Goal: Task Accomplishment & Management: Complete application form

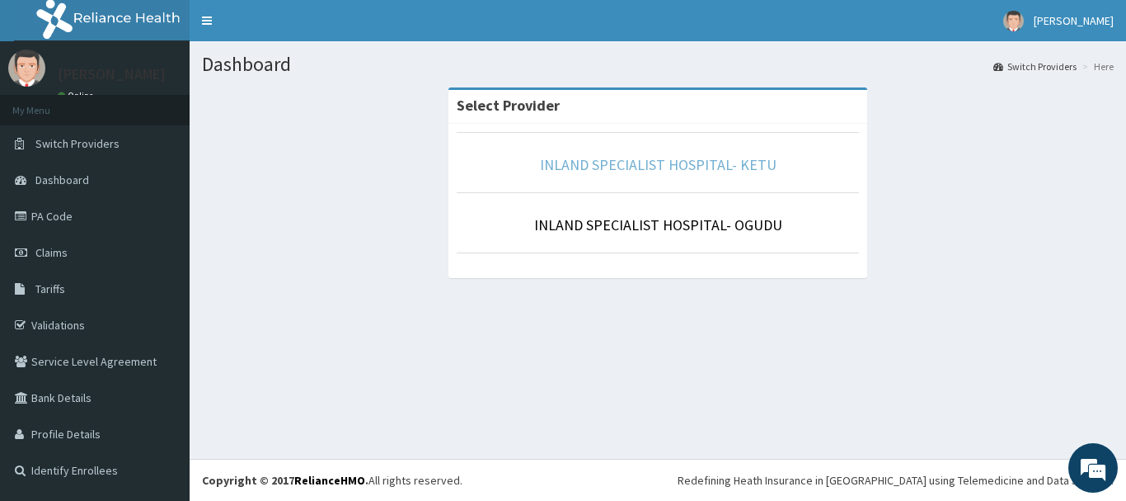
click at [702, 170] on link "INLAND SPECIALIST HOSPITAL- KETU" at bounding box center [658, 164] width 237 height 19
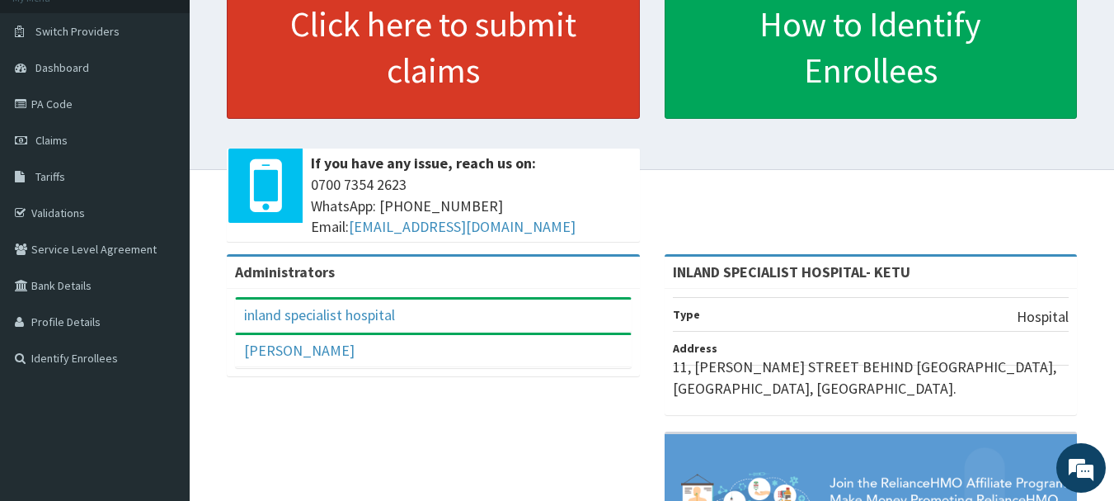
scroll to position [165, 0]
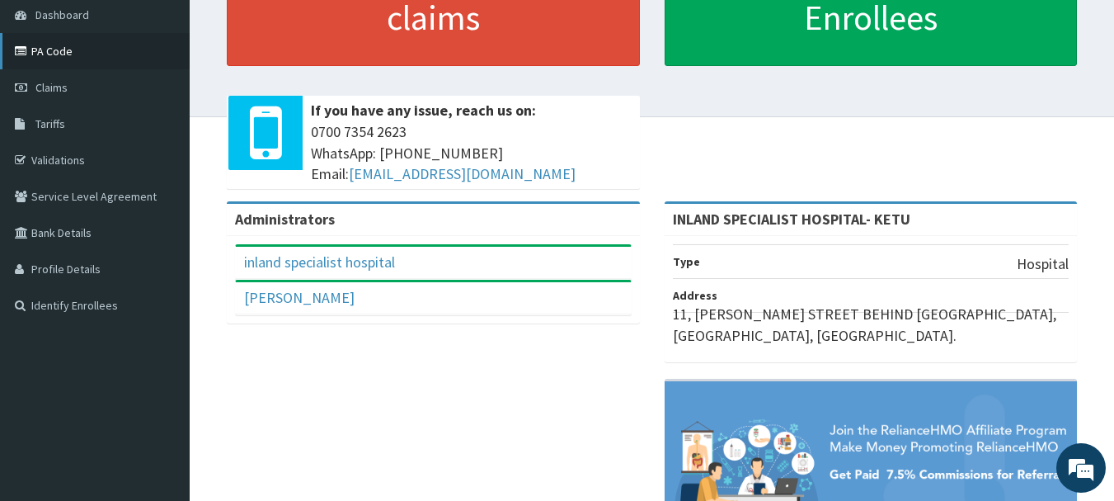
click at [59, 54] on link "PA Code" at bounding box center [95, 51] width 190 height 36
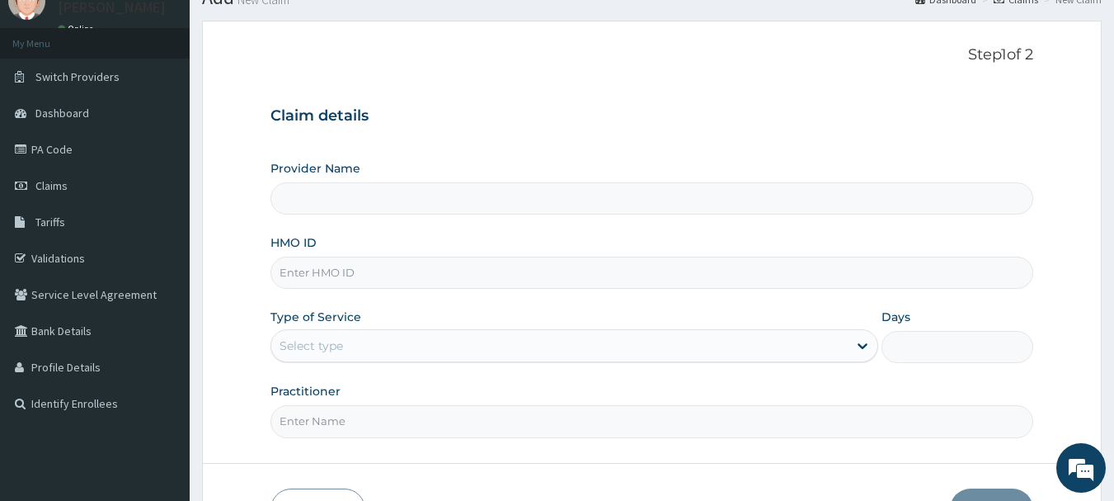
type input "INLAND SPECIALIST HOSPITAL- KETU"
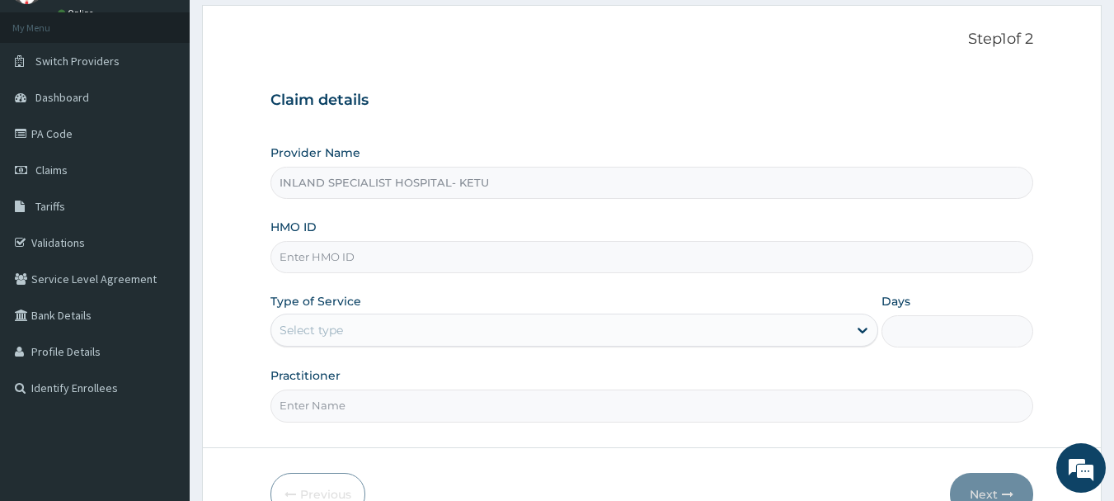
click at [295, 268] on input "HMO ID" at bounding box center [652, 257] width 764 height 32
type input "a"
type input "AIP/10077/A"
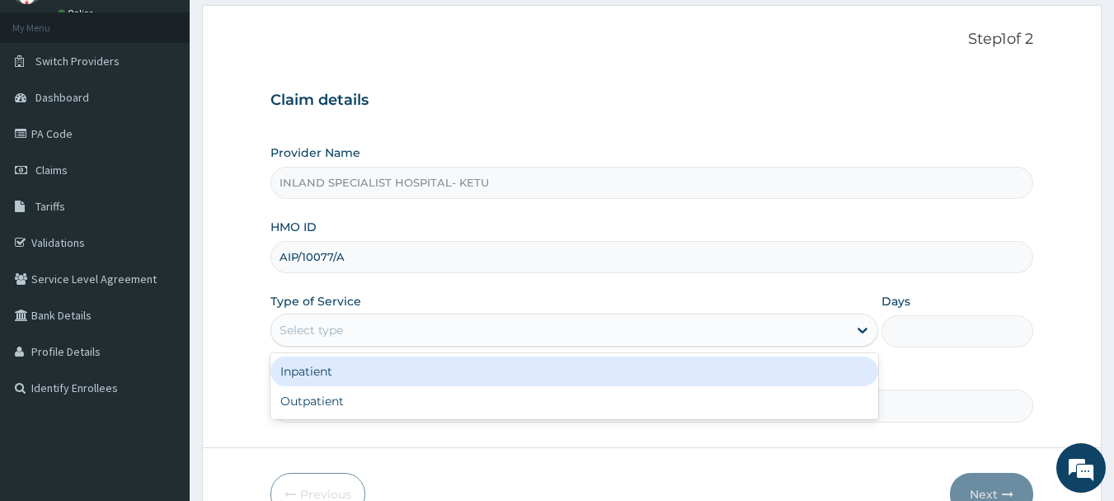
click at [323, 328] on div "Select type" at bounding box center [311, 330] width 63 height 16
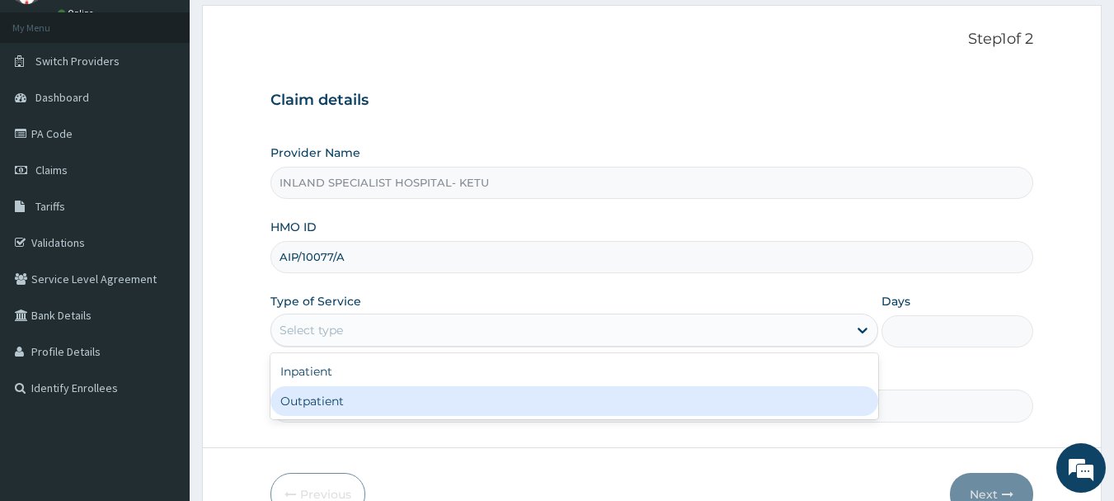
click at [314, 401] on div "Outpatient" at bounding box center [574, 401] width 608 height 30
type input "1"
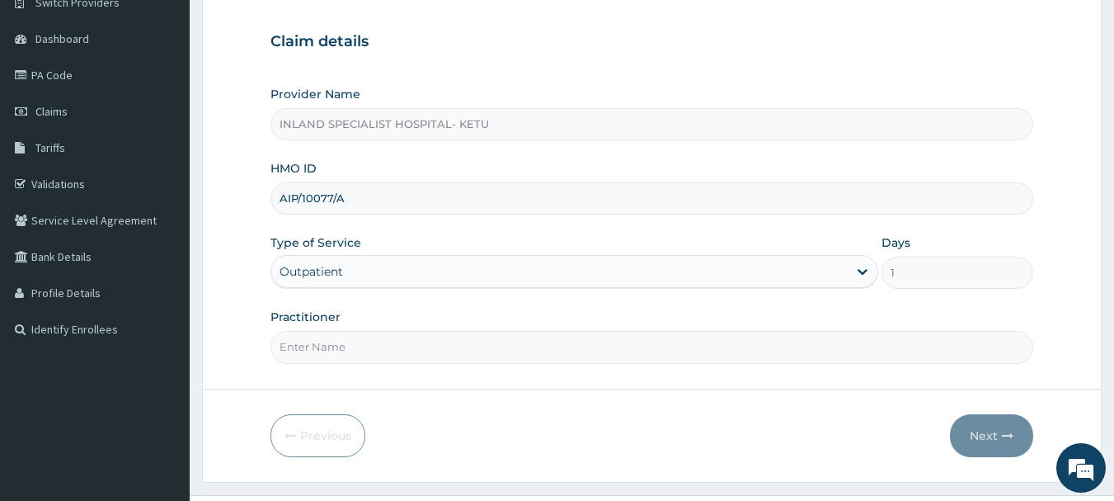
scroll to position [177, 0]
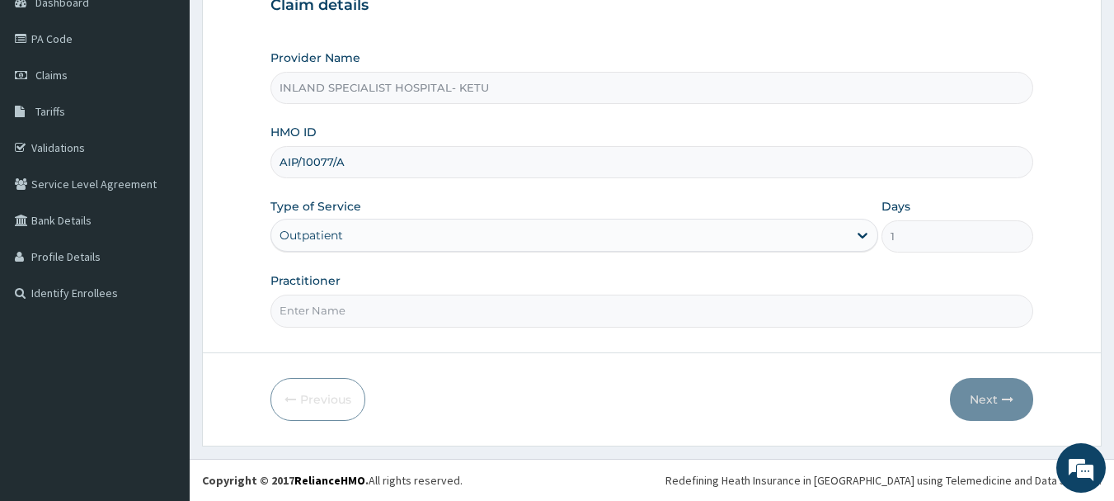
click at [324, 315] on input "Practitioner" at bounding box center [652, 310] width 764 height 32
type input "DR JOHN"
click at [998, 401] on button "Next" at bounding box center [991, 399] width 83 height 43
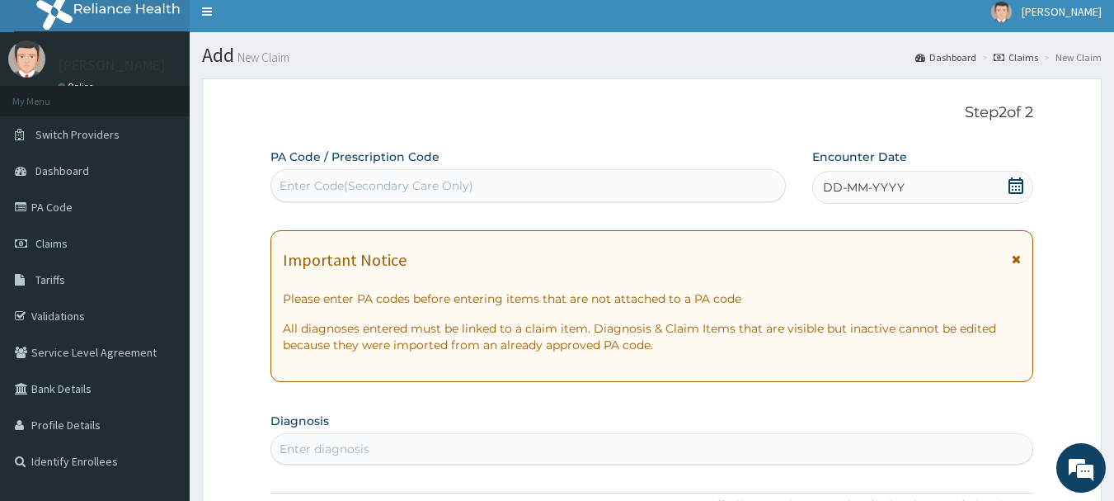
scroll to position [0, 0]
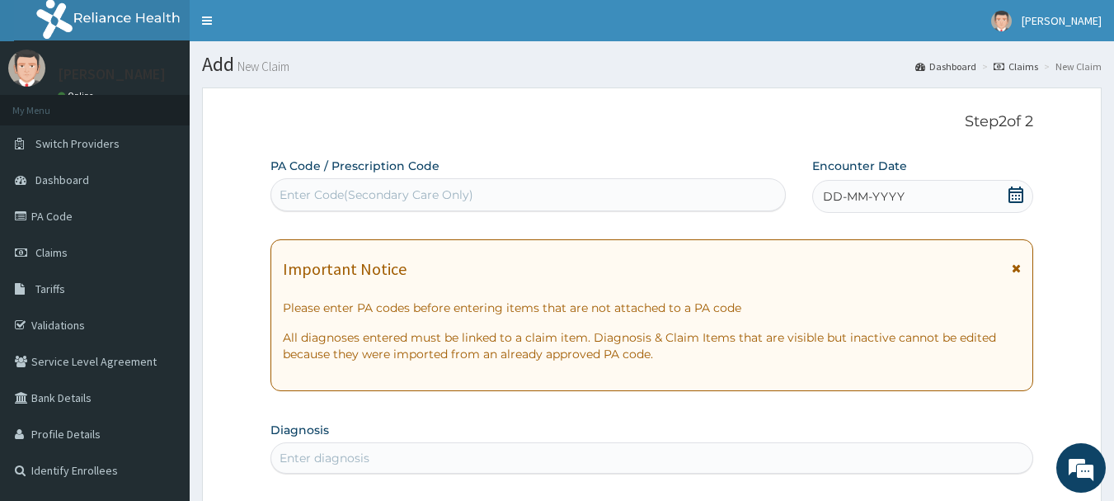
click at [902, 193] on span "DD-MM-YYYY" at bounding box center [864, 196] width 82 height 16
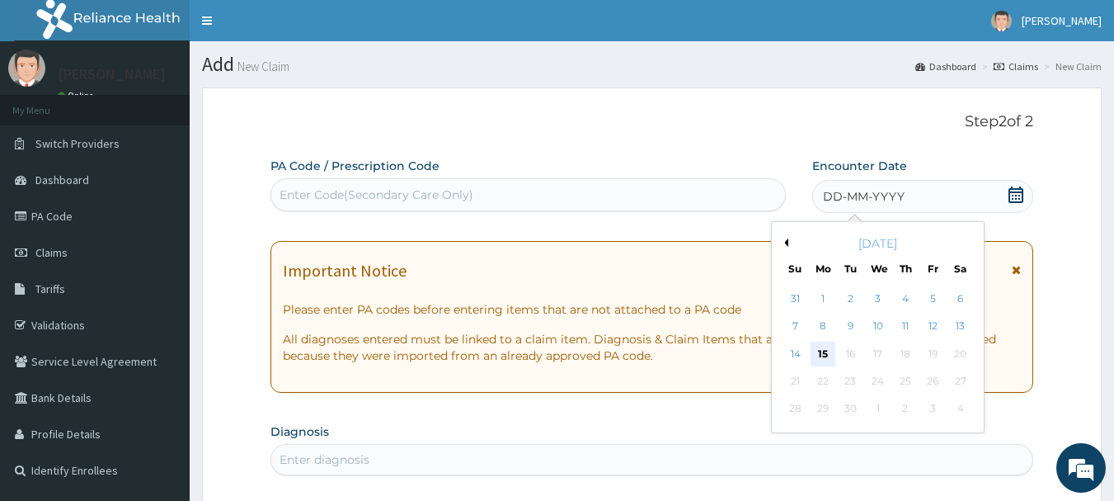
click at [833, 352] on div "15" at bounding box center [823, 353] width 25 height 25
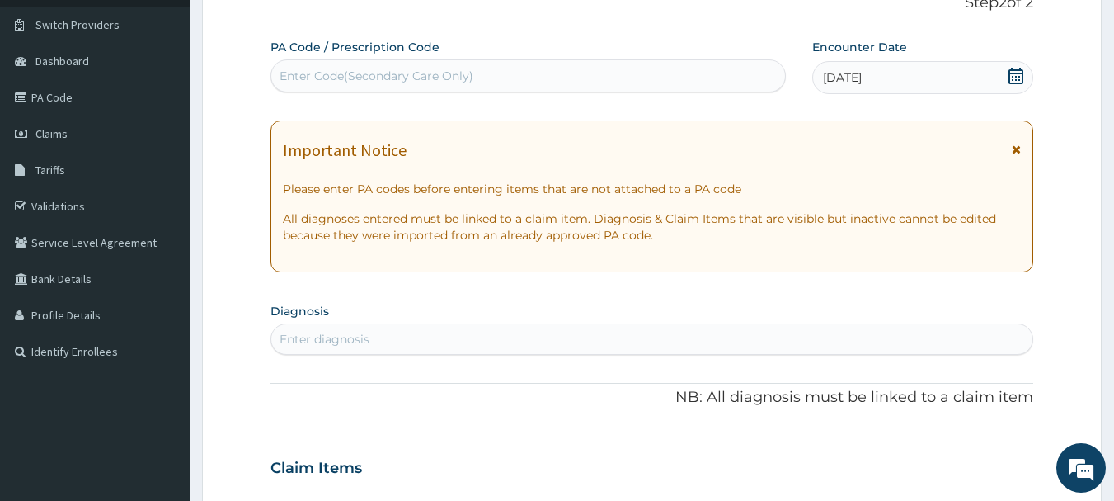
scroll to position [247, 0]
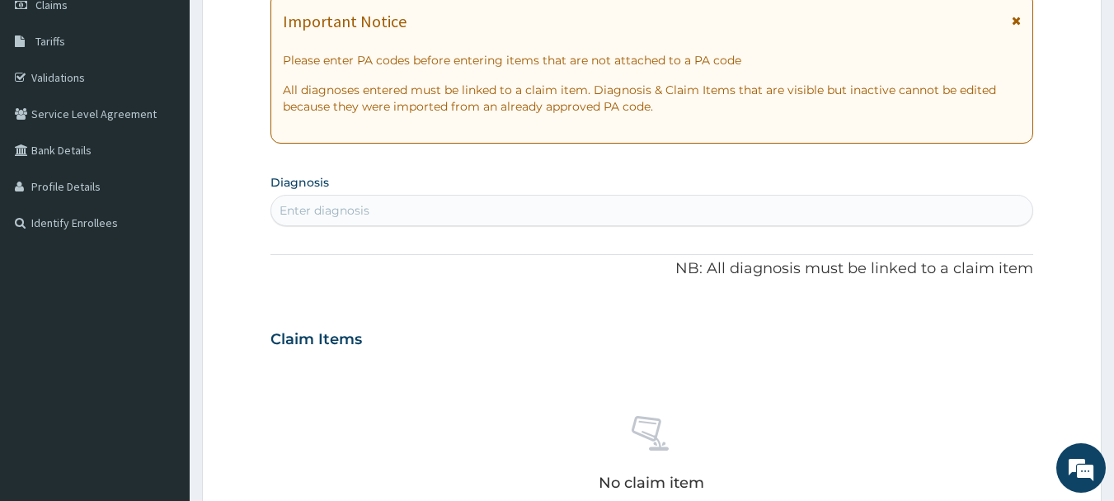
click at [328, 210] on div "Enter diagnosis" at bounding box center [325, 210] width 90 height 16
type input "HYPOPRO"
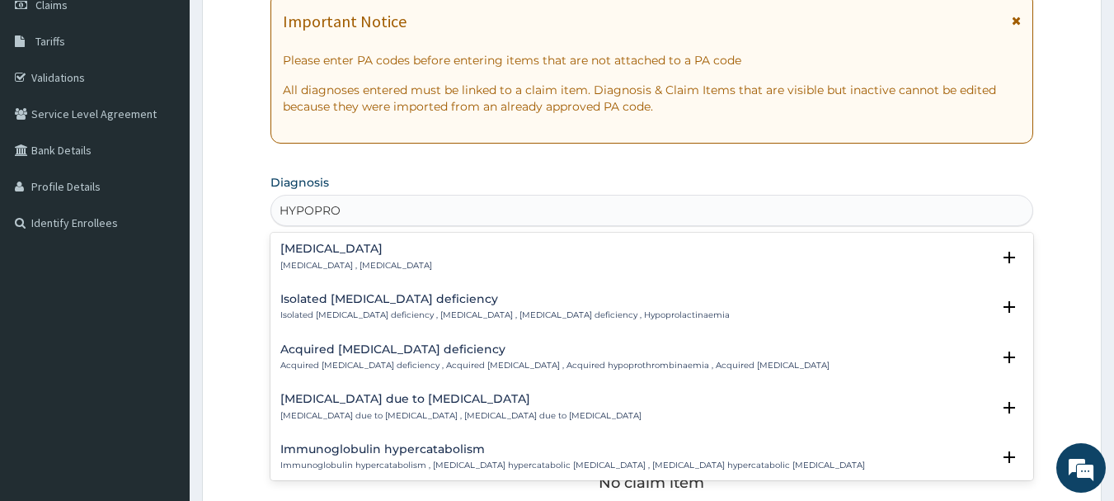
click at [346, 250] on h4 "Hypoproteinemia" at bounding box center [356, 248] width 152 height 12
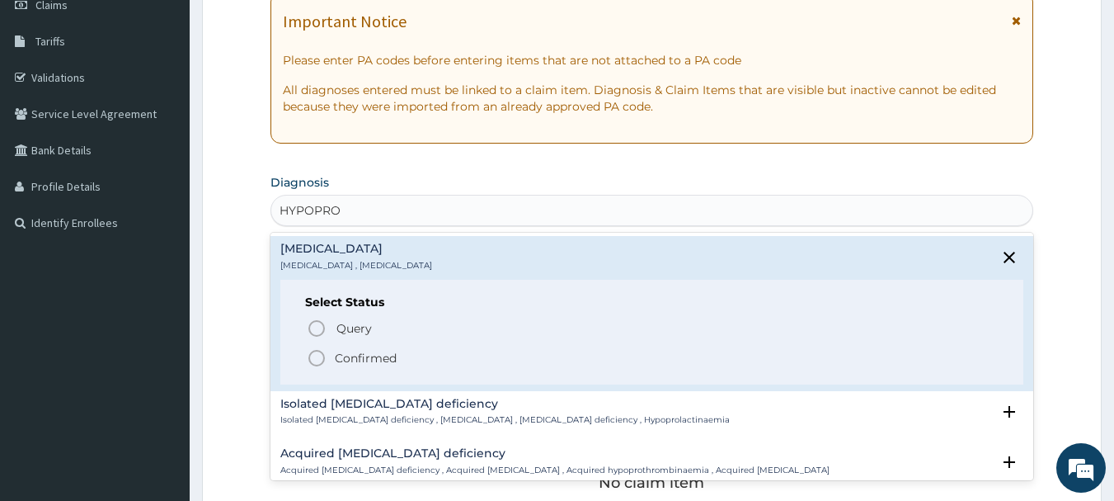
click at [310, 355] on circle "status option filled" at bounding box center [316, 357] width 15 height 15
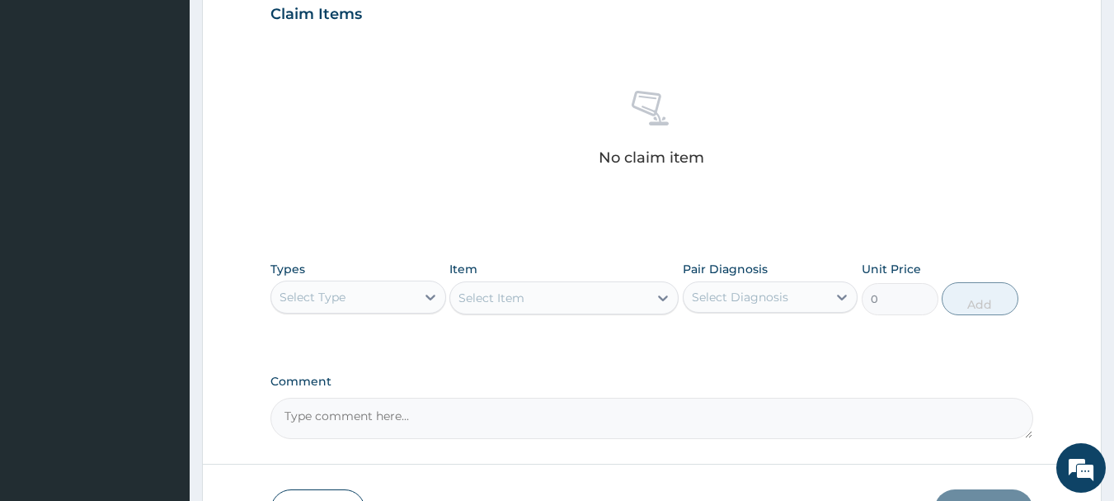
scroll to position [606, 0]
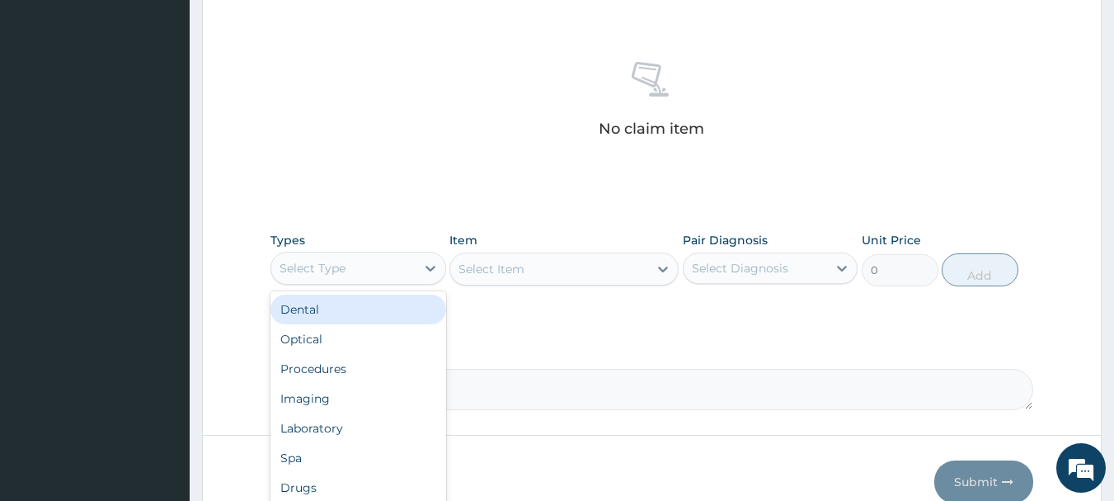
click at [366, 267] on div "Select Type" at bounding box center [343, 268] width 144 height 26
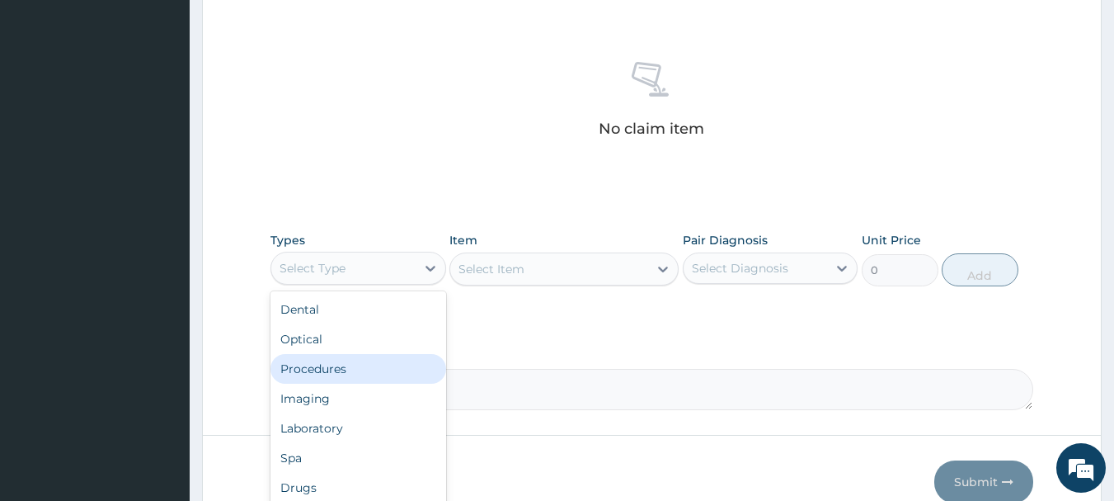
click at [320, 374] on div "Procedures" at bounding box center [358, 369] width 176 height 30
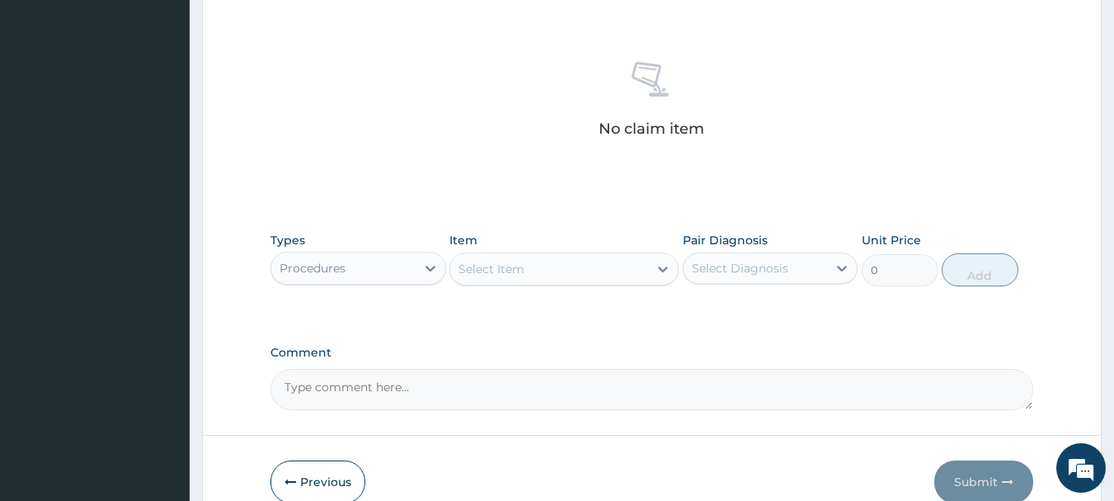
click at [515, 270] on div "Select Item" at bounding box center [491, 269] width 66 height 16
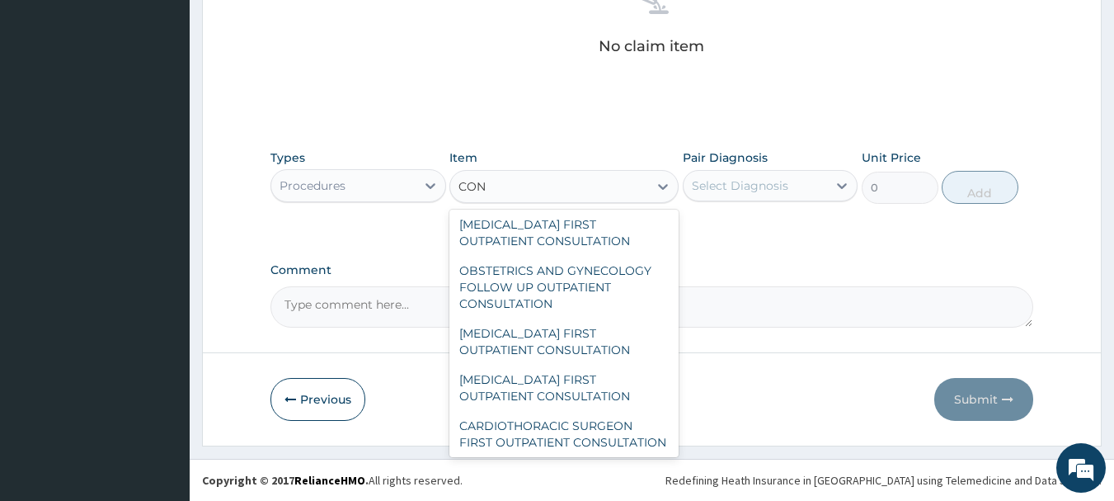
scroll to position [218, 0]
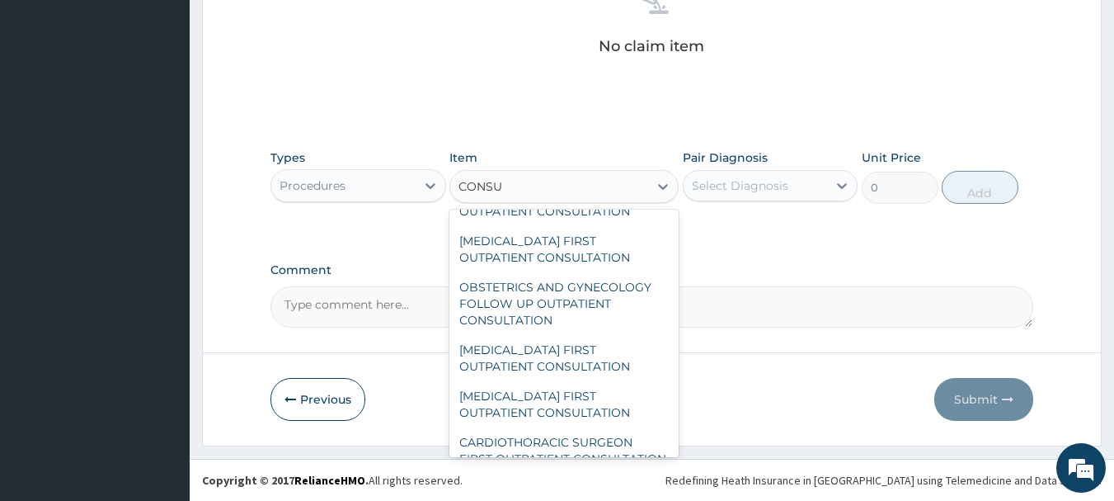
type input "CONSUL"
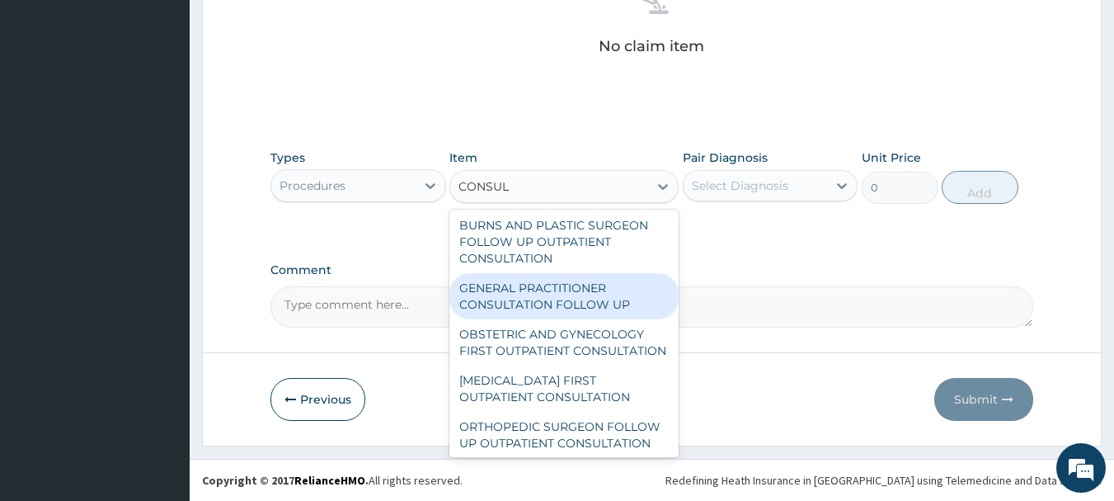
scroll to position [1732, 0]
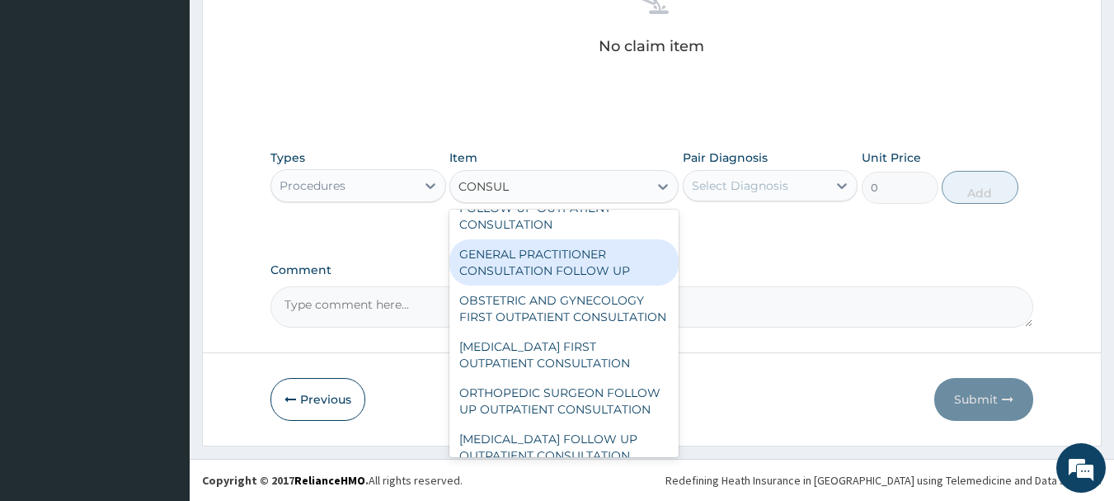
click at [508, 285] on div "GENERAL PRACTITIONER CONSULTATION FOLLOW UP" at bounding box center [563, 262] width 229 height 46
type input "1875"
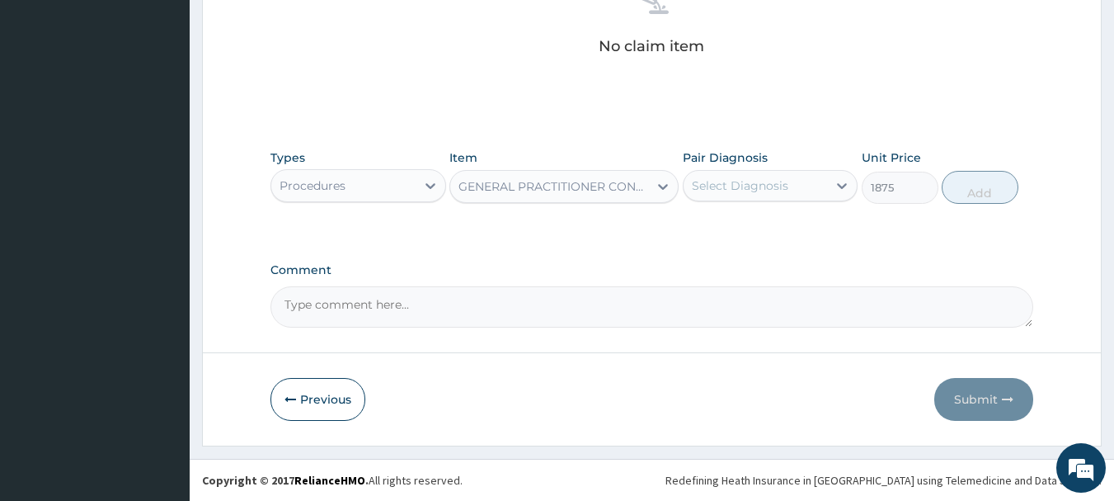
click at [471, 186] on div "GENERAL PRACTITIONER CONSULTATION FOLLOW UP" at bounding box center [553, 186] width 191 height 16
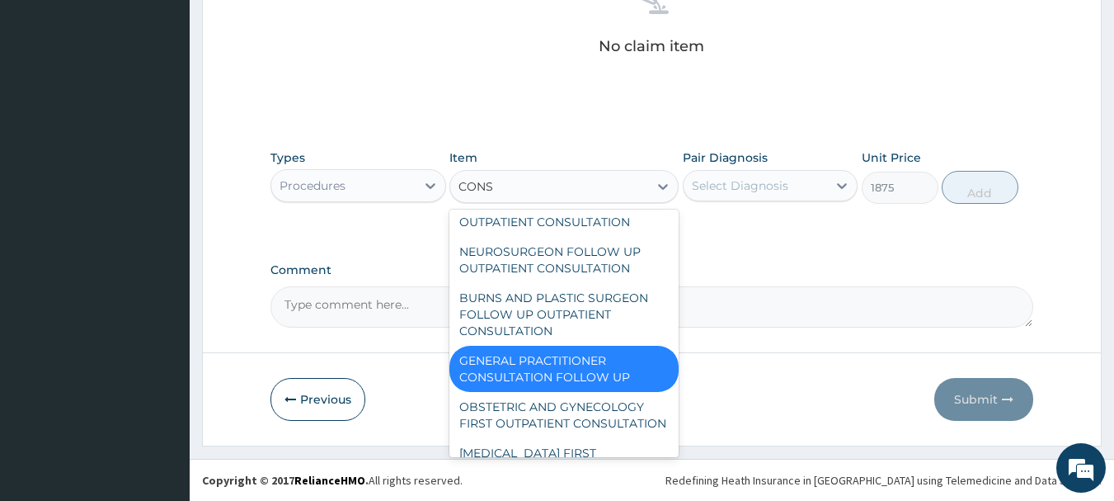
scroll to position [1625, 0]
type input "CONSUL"
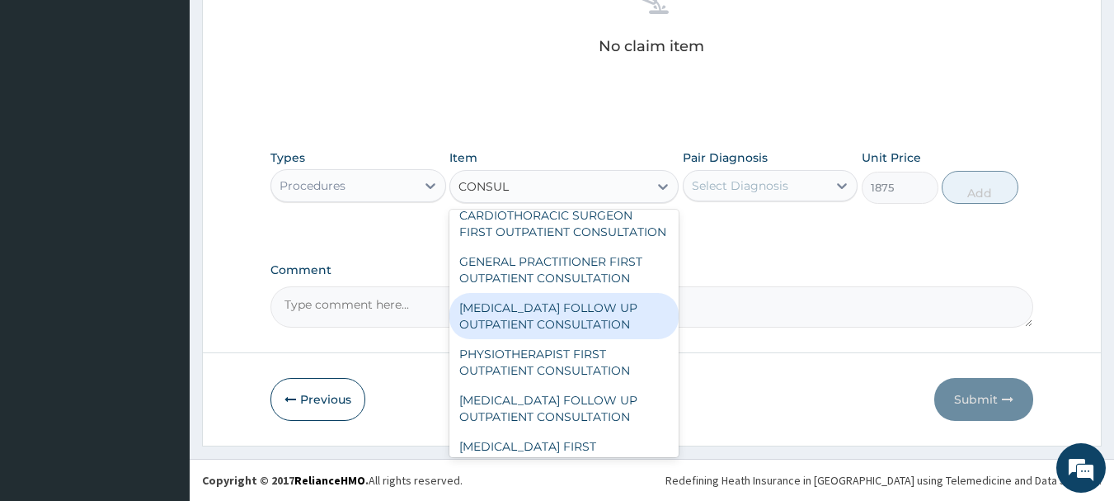
scroll to position [406, 0]
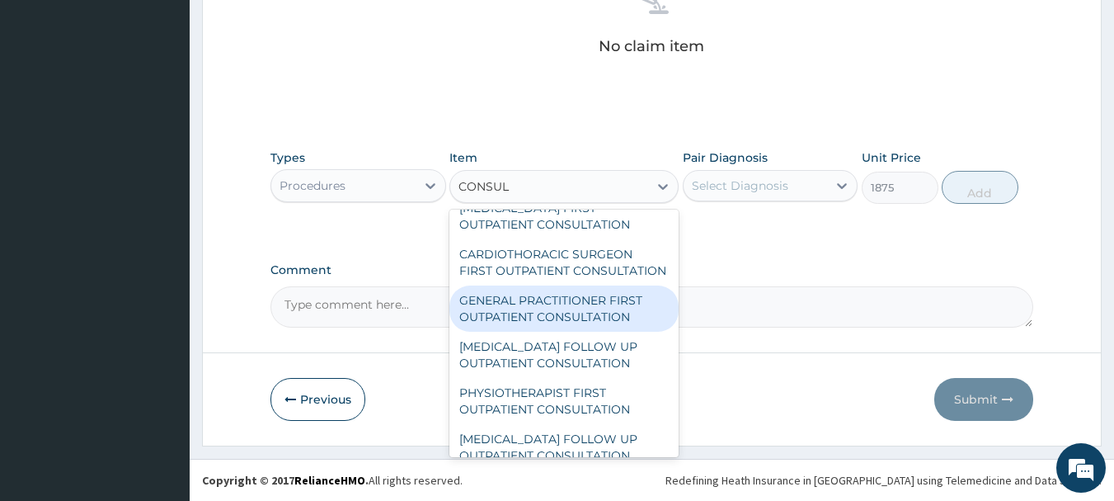
click at [548, 325] on div "GENERAL PRACTITIONER FIRST OUTPATIENT CONSULTATION" at bounding box center [563, 308] width 229 height 46
type input "3750"
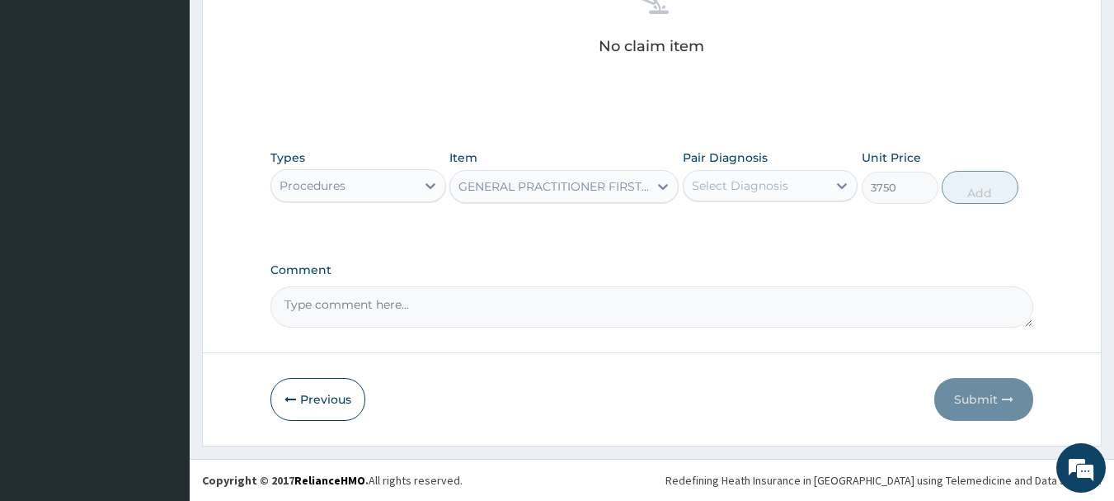
click at [732, 182] on div "Select Diagnosis" at bounding box center [740, 185] width 96 height 16
click at [744, 229] on label "Hypoproteinemia" at bounding box center [761, 226] width 102 height 16
checkbox input "true"
click at [963, 190] on button "Add" at bounding box center [980, 187] width 77 height 33
type input "0"
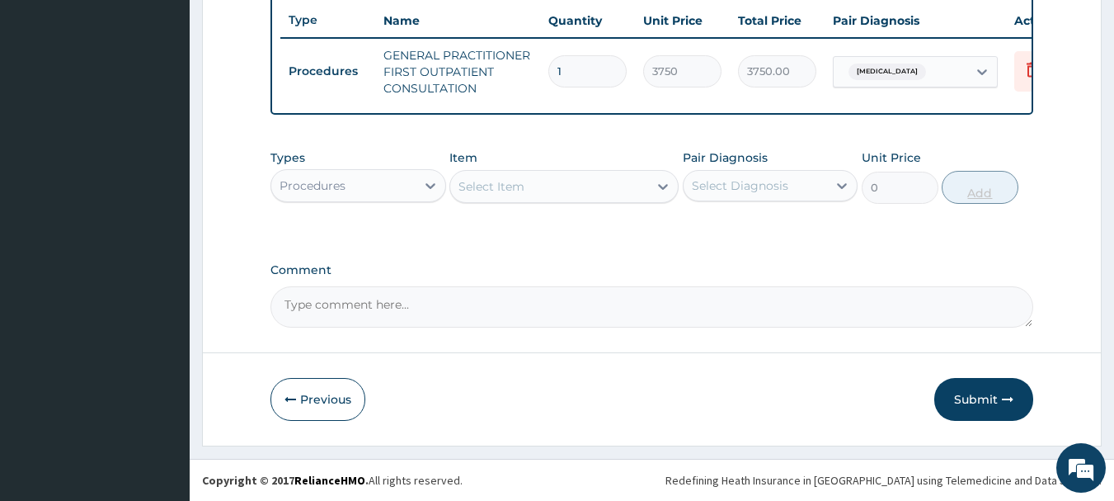
scroll to position [632, 0]
click at [982, 399] on button "Submit" at bounding box center [983, 399] width 99 height 43
